Goal: Register for event/course

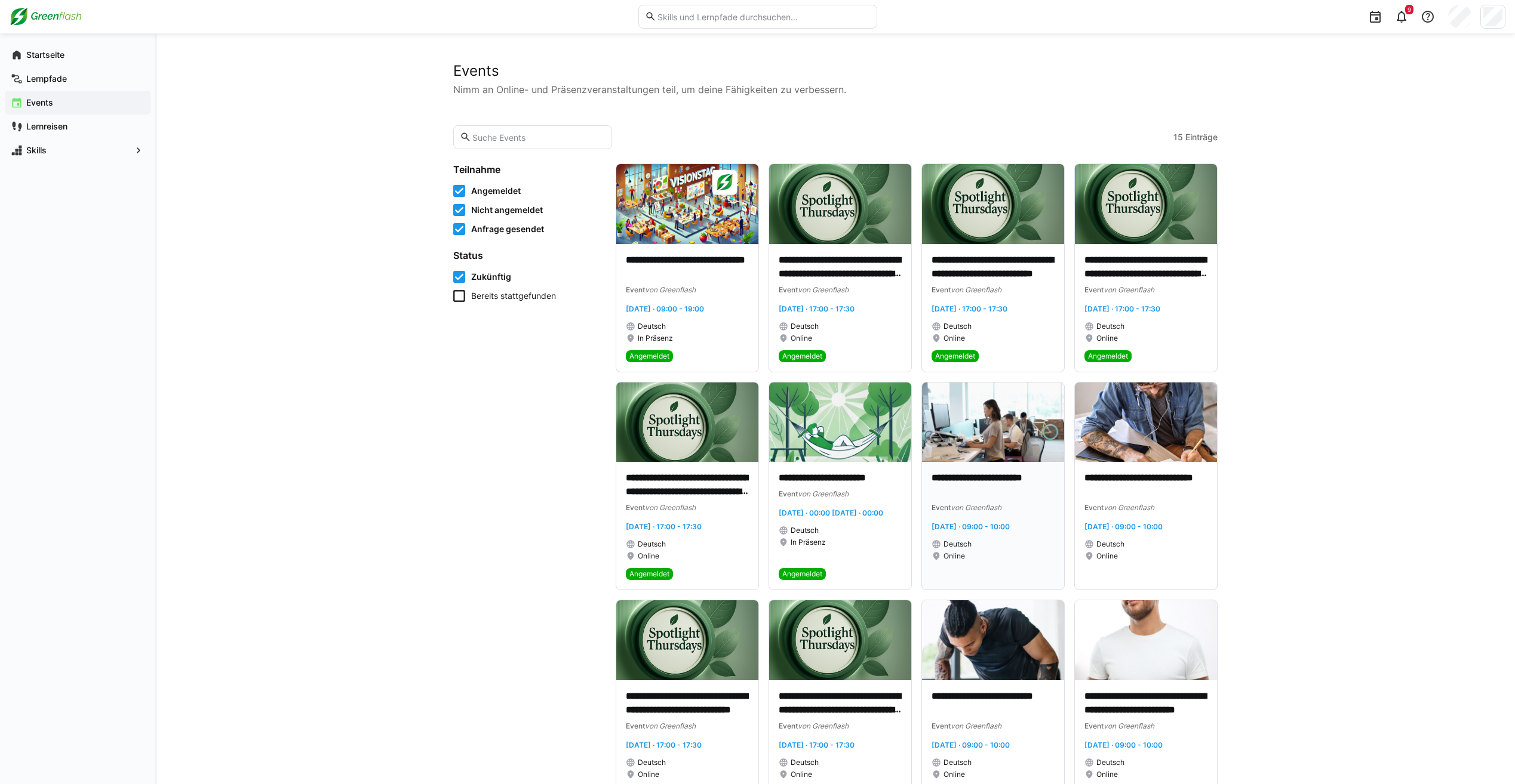
scroll to position [60, 0]
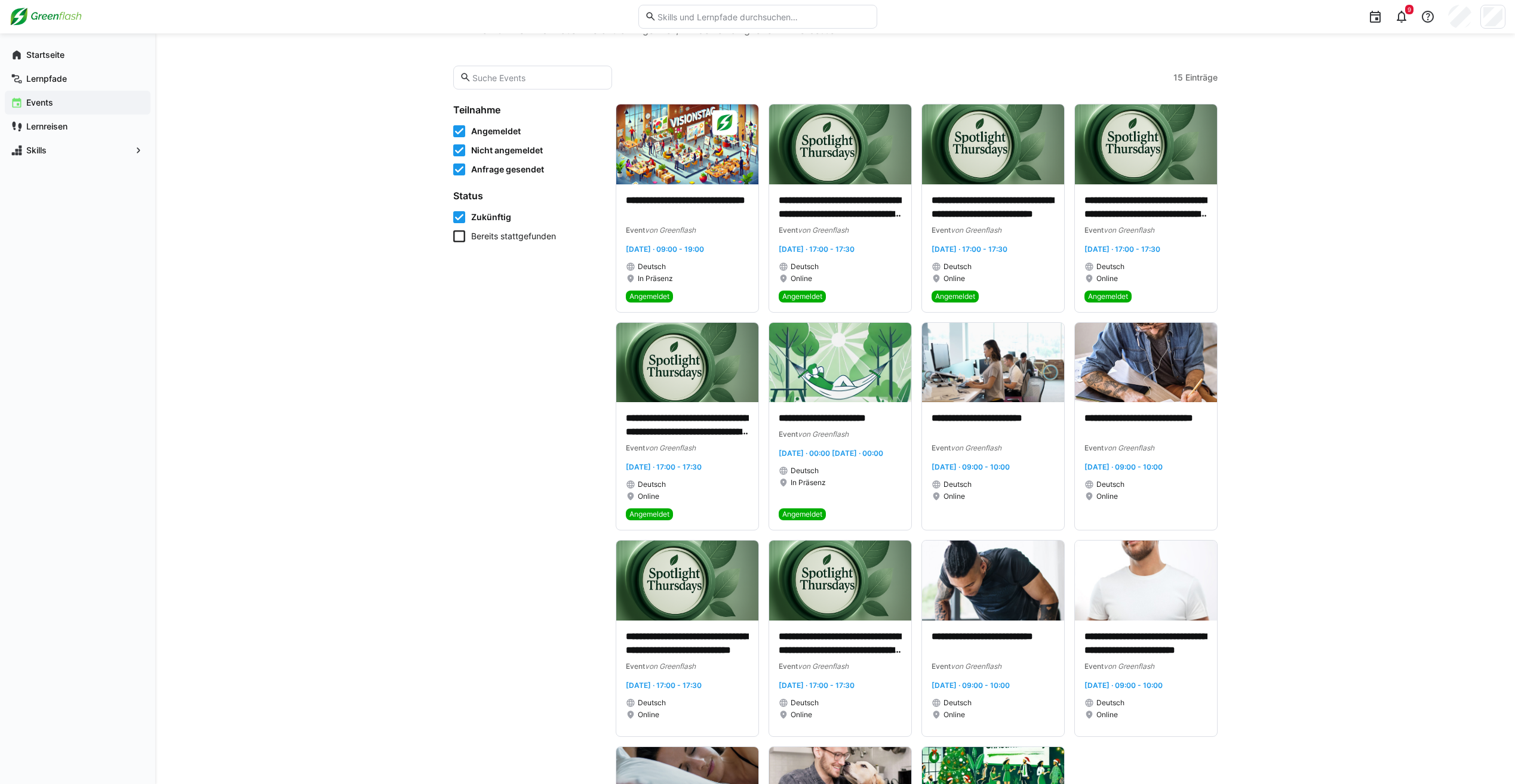
drag, startPoint x: 692, startPoint y: 630, endPoint x: 561, endPoint y: 616, distance: 131.7
click at [560, 616] on app-learning-events-list-filters "Teilnahme Angemeldet Nicht angemeldet Anfrage gesendet Status Zukünftig Bereits…" at bounding box center [527, 519] width 148 height 832
click at [698, 616] on img at bounding box center [687, 581] width 142 height 80
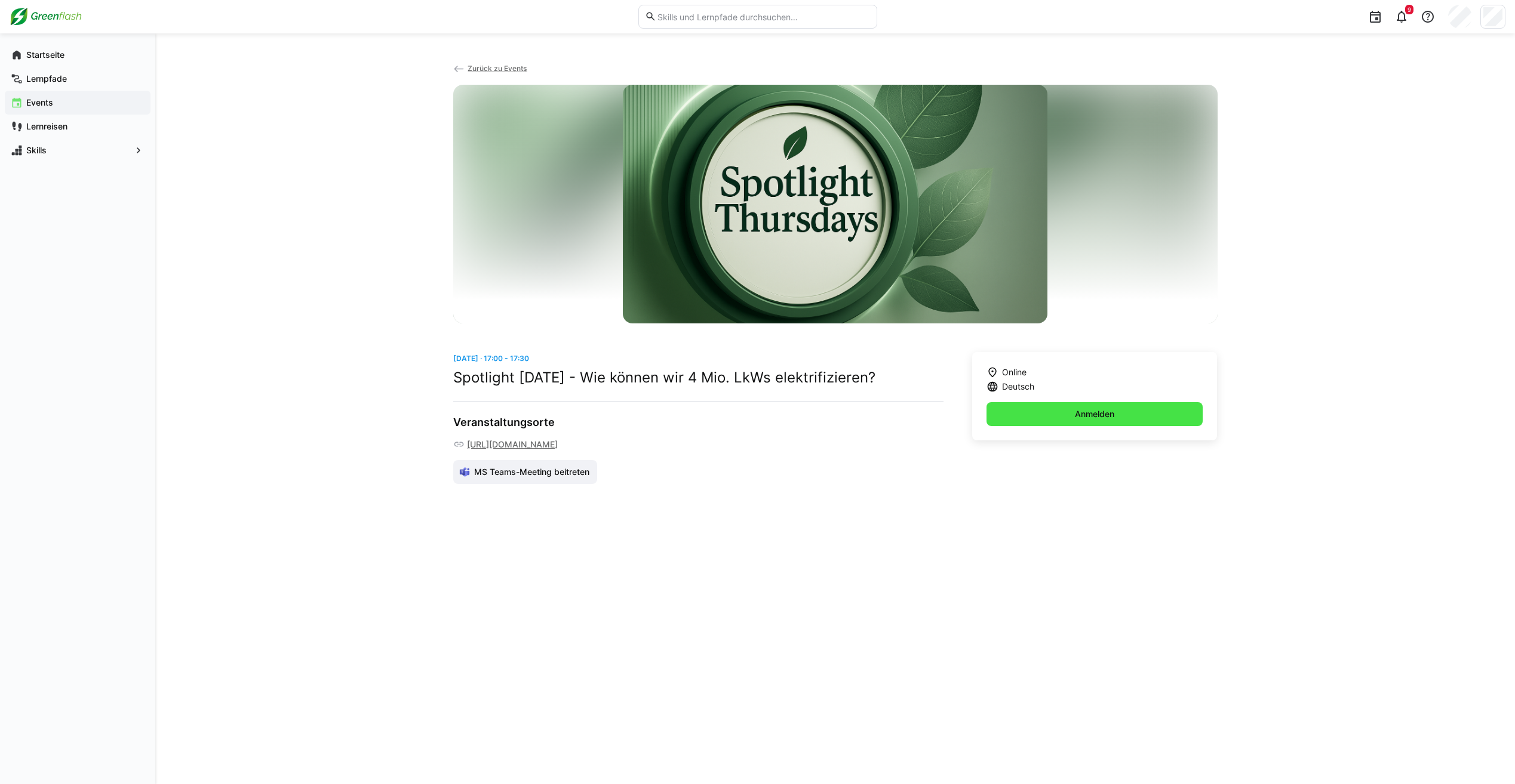
click at [1073, 418] on span "Anmelden" at bounding box center [1095, 414] width 43 height 12
click at [50, 109] on div "Events" at bounding box center [77, 102] width 146 height 24
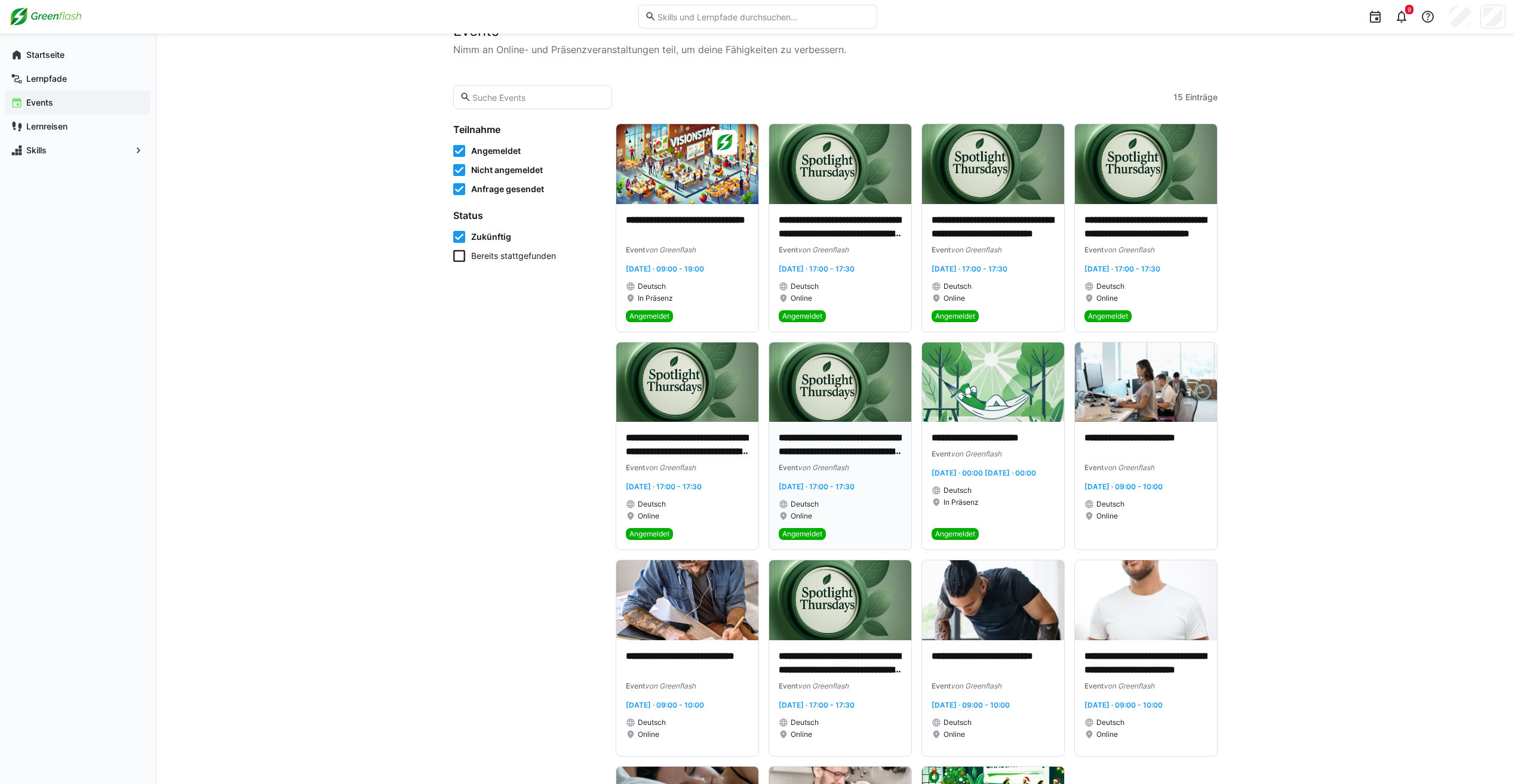
scroll to position [60, 0]
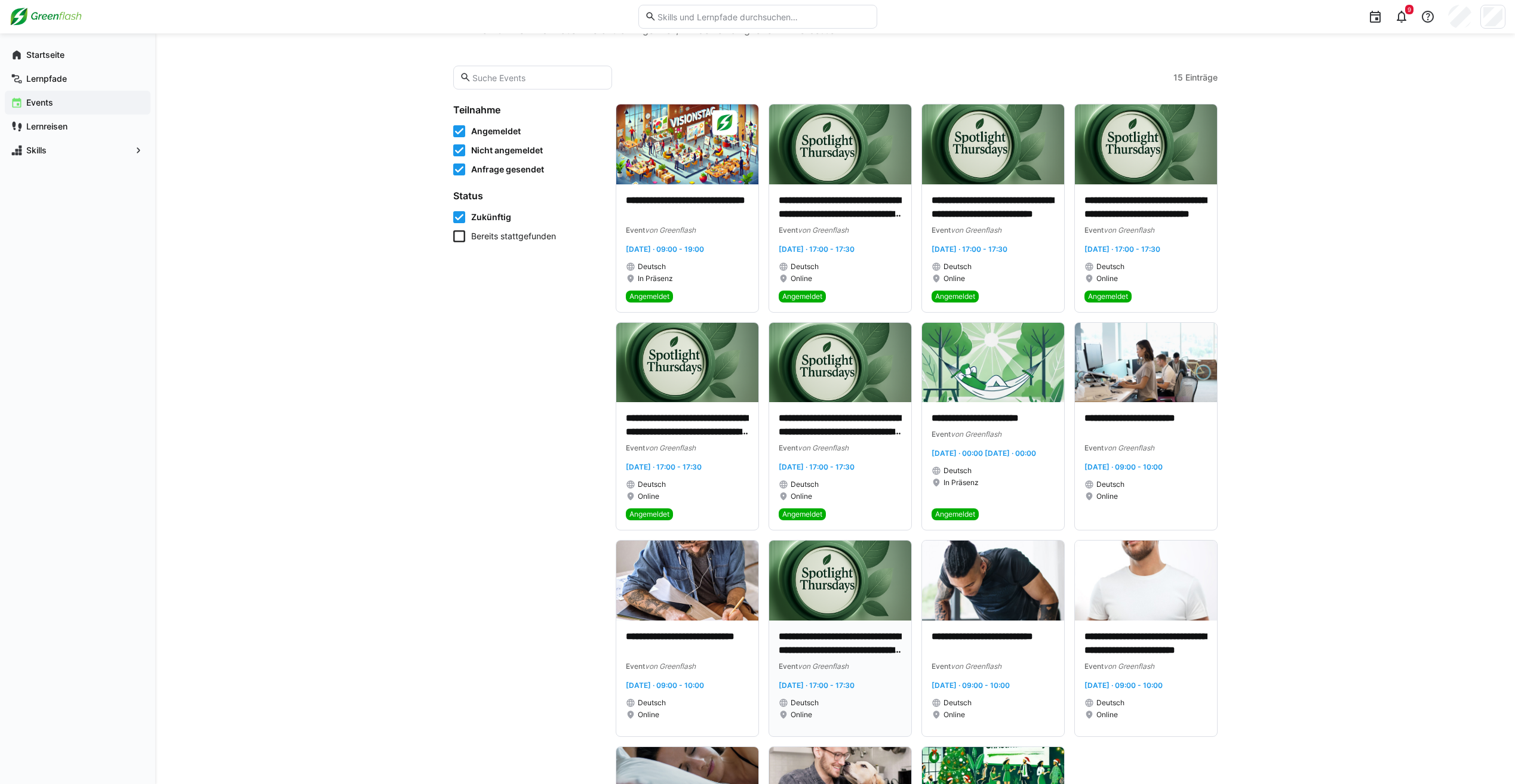
click at [840, 597] on img at bounding box center [839, 581] width 142 height 80
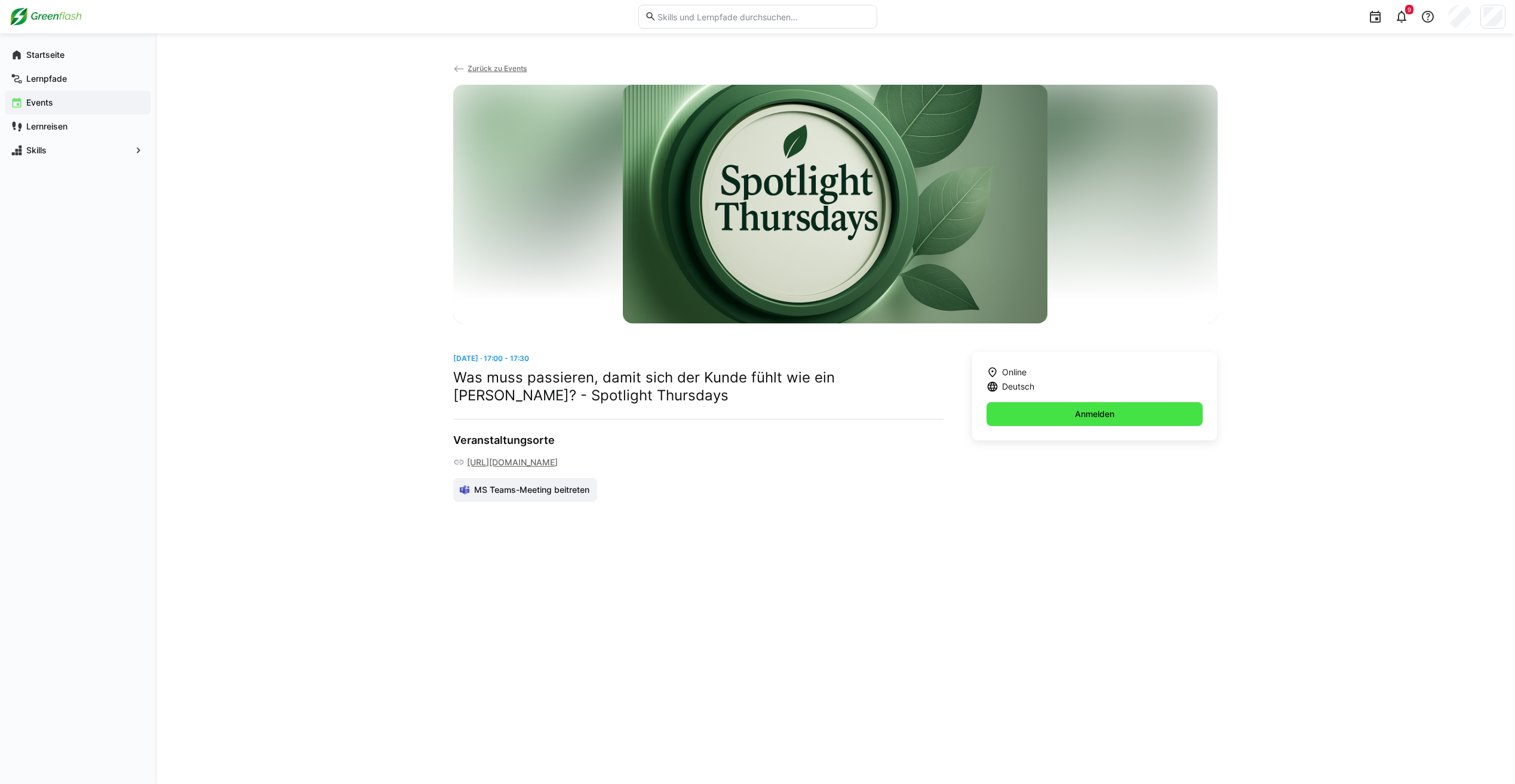
click at [1073, 416] on span "Anmelden" at bounding box center [1095, 414] width 43 height 12
click at [0, 0] on app-navigation-label "Events" at bounding box center [0, 0] width 0 height 0
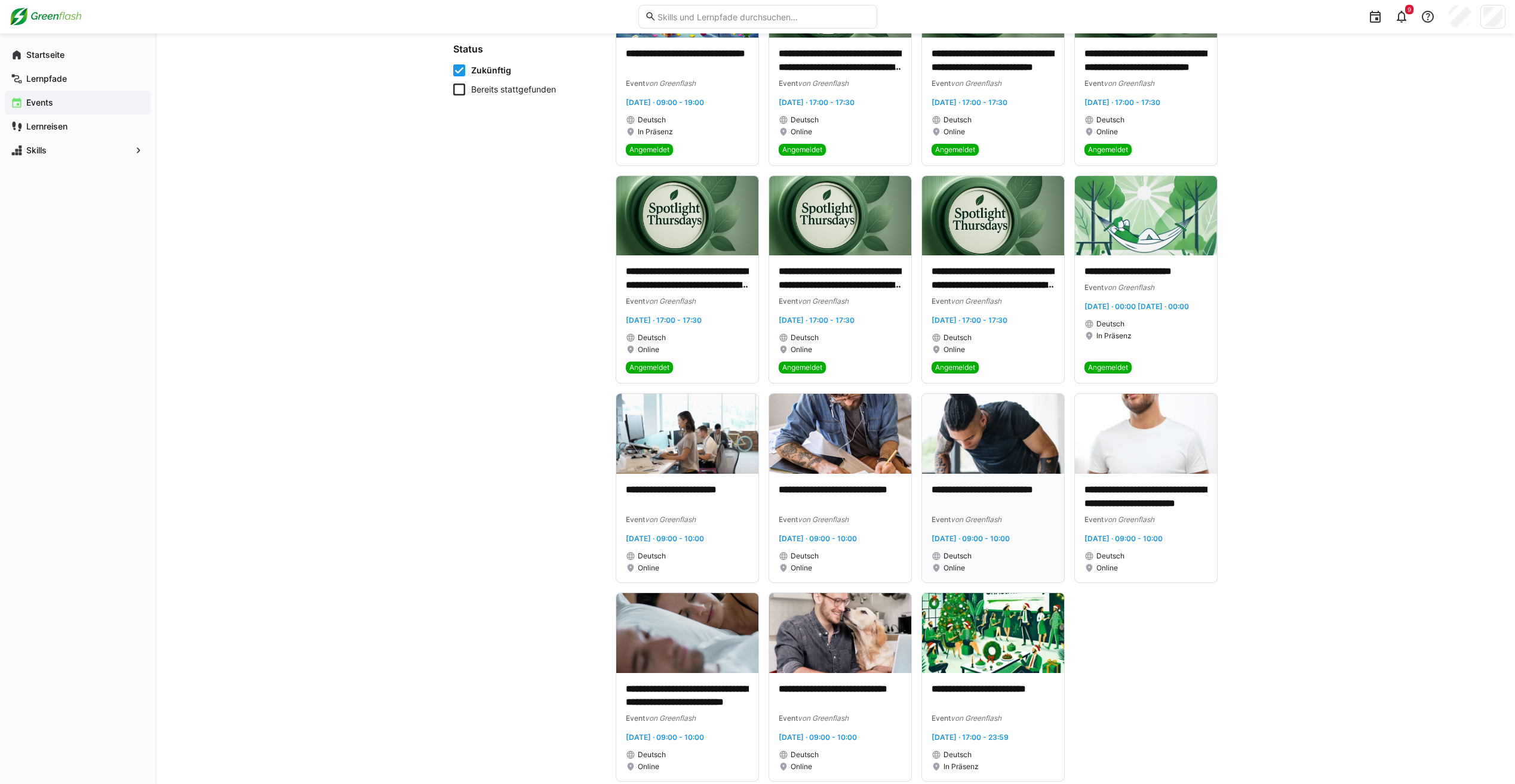
scroll to position [233, 0]
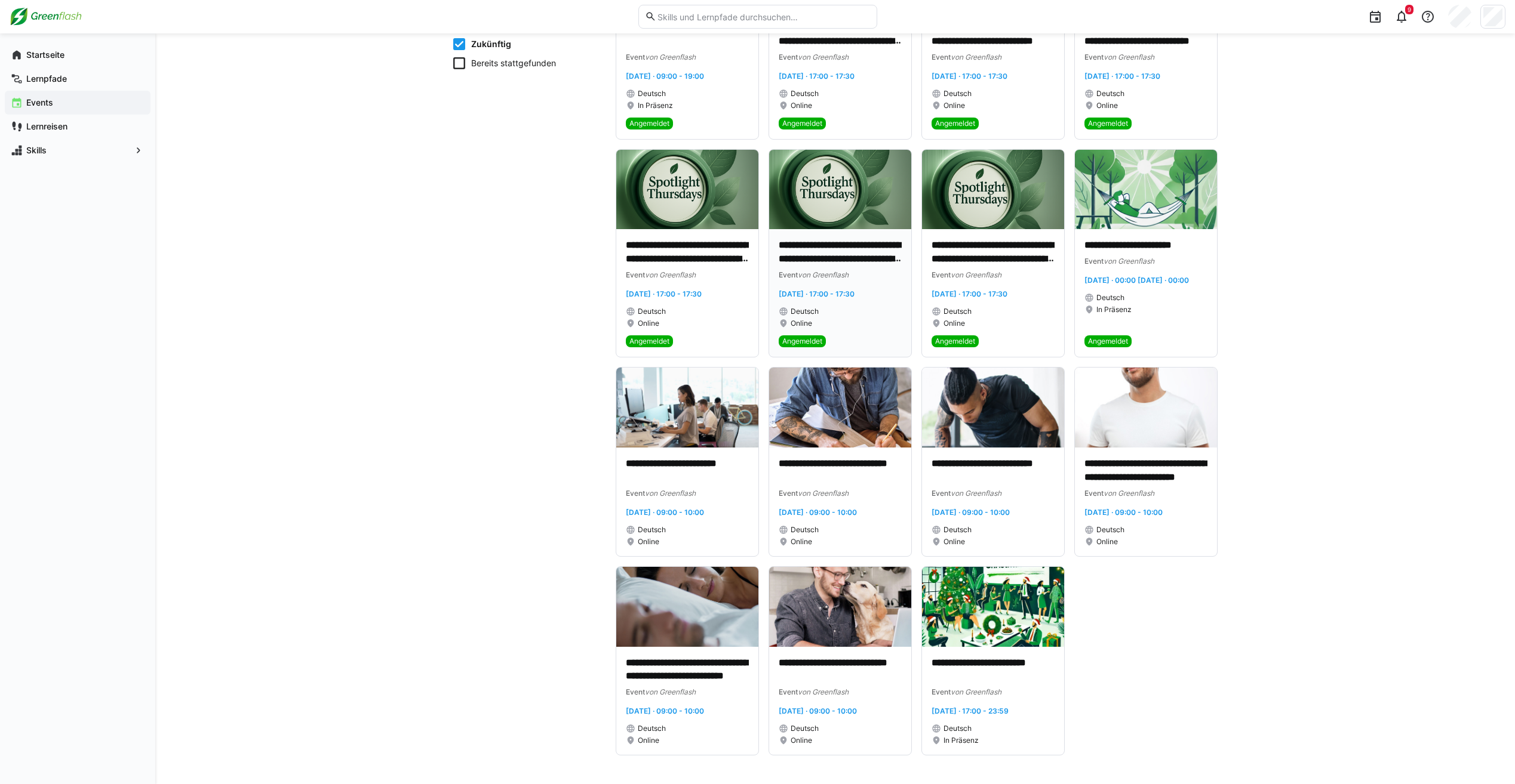
click at [875, 310] on div "Deutsch" at bounding box center [840, 311] width 123 height 10
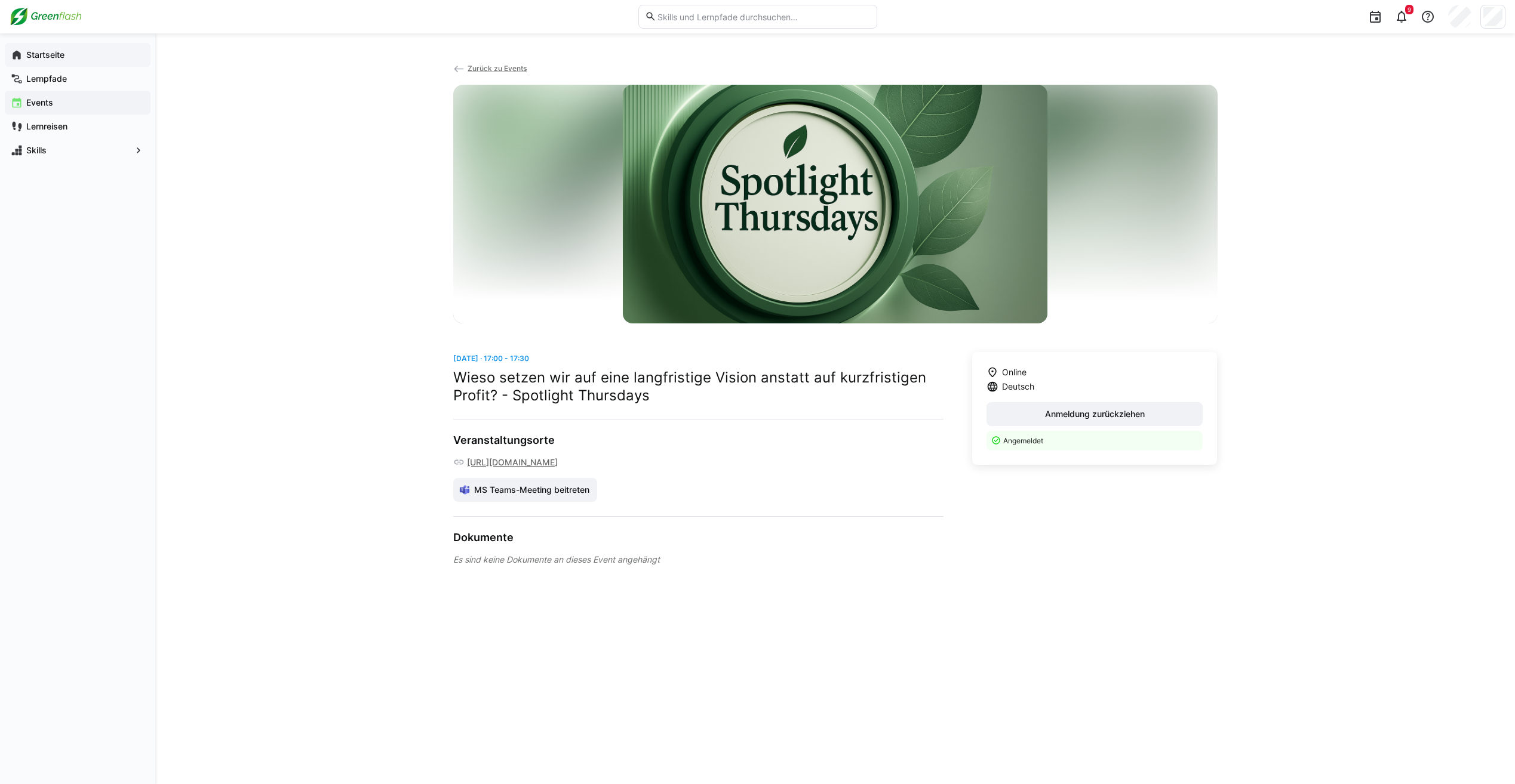
click at [0, 0] on app-navigation-label "Startseite" at bounding box center [0, 0] width 0 height 0
